Goal: Information Seeking & Learning: Learn about a topic

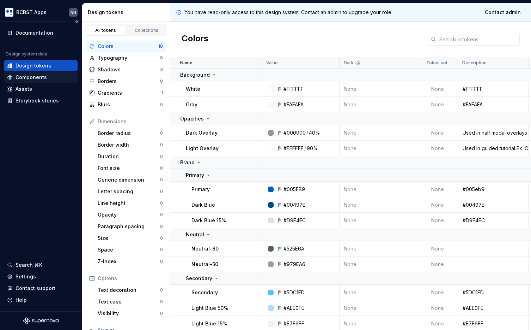
click at [42, 75] on div "Components" at bounding box center [31, 77] width 31 height 7
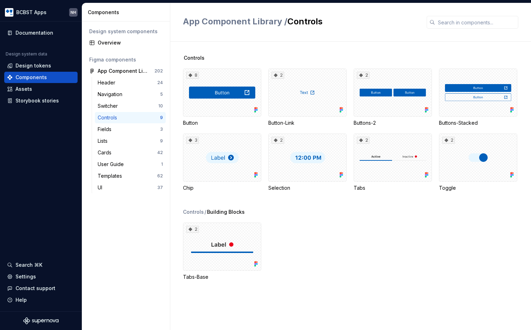
drag, startPoint x: 376, startPoint y: 250, endPoint x: 438, endPoint y: 246, distance: 61.5
click at [377, 250] on div "2 Tabs-Base" at bounding box center [357, 251] width 348 height 58
click at [111, 185] on div "UI" at bounding box center [128, 187] width 60 height 7
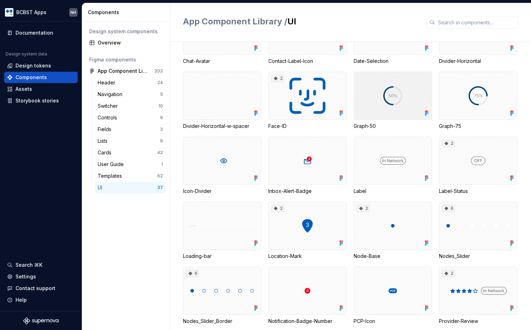
scroll to position [128, 0]
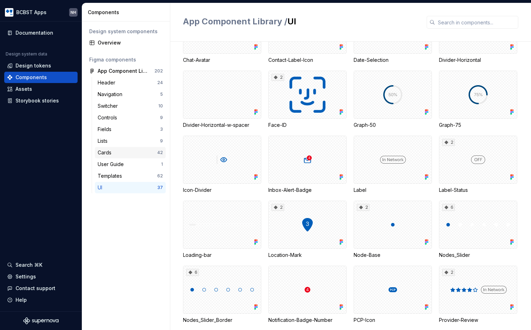
click at [114, 155] on div "Cards" at bounding box center [128, 152] width 60 height 7
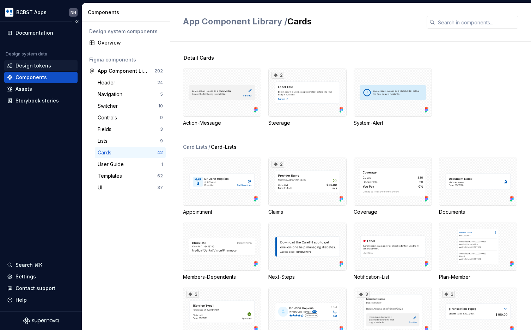
click at [41, 64] on div "Design tokens" at bounding box center [34, 65] width 36 height 7
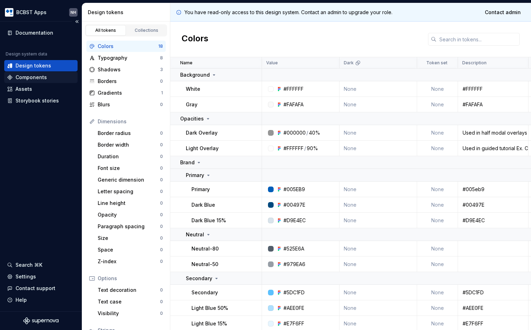
click at [44, 75] on div "Components" at bounding box center [31, 77] width 31 height 7
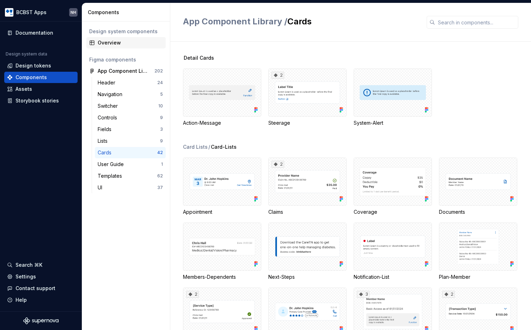
click at [111, 43] on div "Overview" at bounding box center [130, 42] width 65 height 7
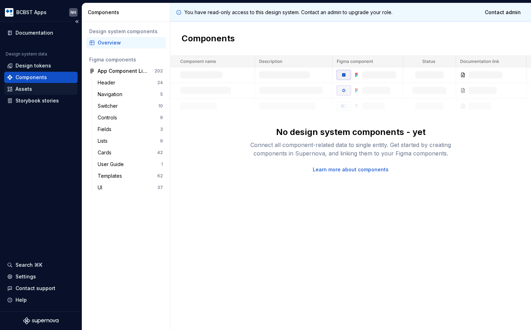
click at [38, 89] on div "Assets" at bounding box center [41, 88] width 68 height 7
